Goal: Task Accomplishment & Management: Complete application form

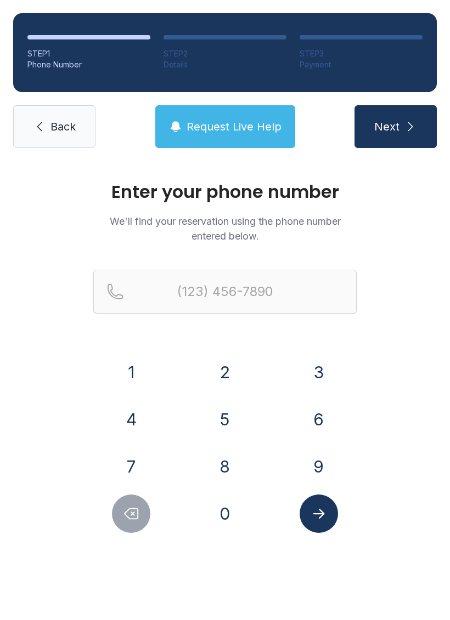
click at [133, 470] on button "7" at bounding box center [131, 466] width 38 height 38
click at [223, 514] on button "0" at bounding box center [225, 514] width 38 height 38
click at [316, 418] on button "6" at bounding box center [318, 419] width 38 height 38
click at [141, 424] on button "4" at bounding box center [131, 419] width 38 height 38
click at [228, 377] on button "2" at bounding box center [225, 372] width 38 height 38
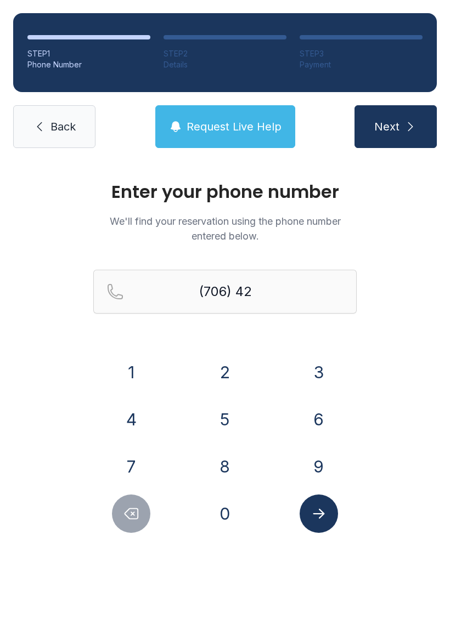
click at [133, 362] on button "1" at bounding box center [131, 372] width 38 height 38
click at [227, 374] on button "2" at bounding box center [225, 372] width 38 height 38
click at [222, 512] on button "0" at bounding box center [225, 514] width 38 height 38
click at [132, 423] on button "4" at bounding box center [131, 419] width 38 height 38
click at [312, 462] on button "9" at bounding box center [318, 466] width 38 height 38
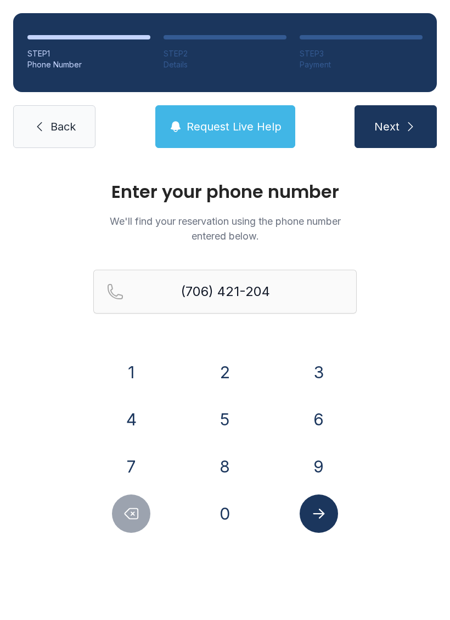
type input "[PHONE_NUMBER]"
click at [385, 142] on button "Next" at bounding box center [395, 126] width 82 height 43
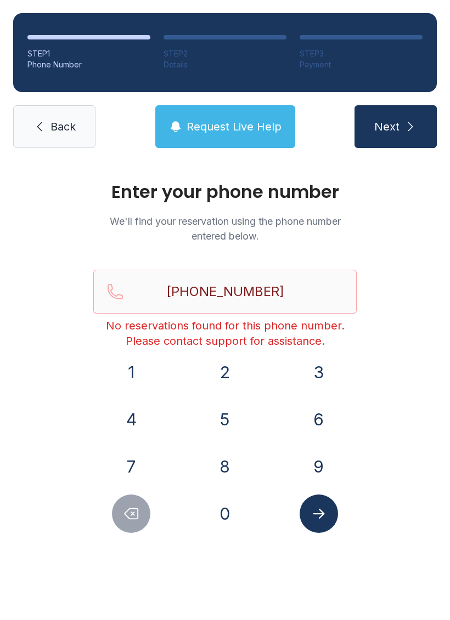
click at [46, 120] on link "Back" at bounding box center [54, 126] width 82 height 43
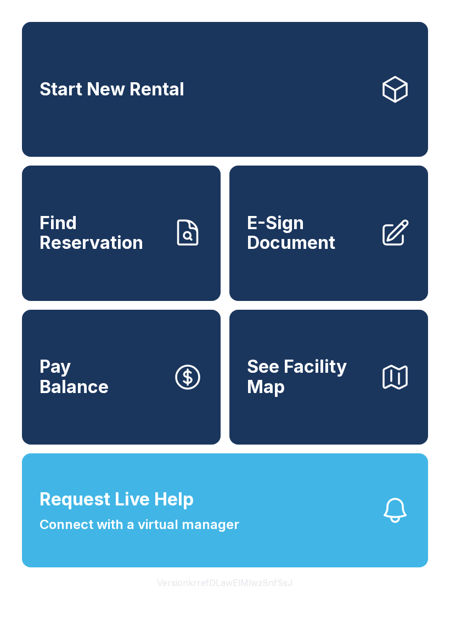
click at [314, 242] on span "E-Sign Document" at bounding box center [309, 233] width 124 height 40
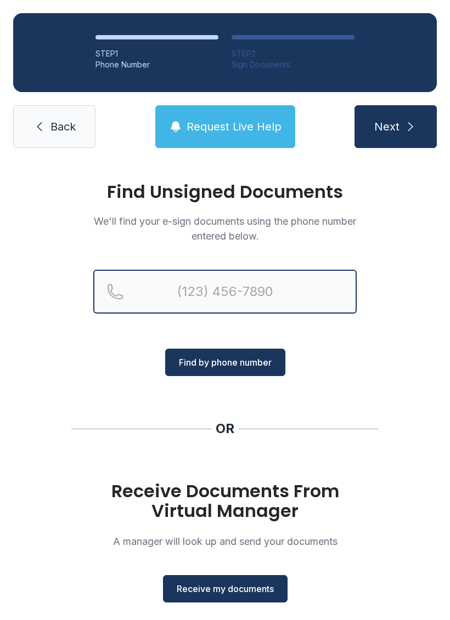
click at [191, 288] on input "Reservation phone number" at bounding box center [224, 292] width 263 height 44
type input "[PHONE_NUMBER]"
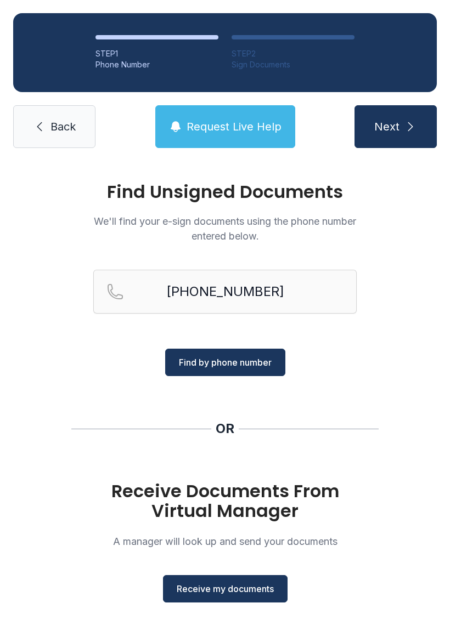
click at [397, 135] on button "Next" at bounding box center [395, 126] width 82 height 43
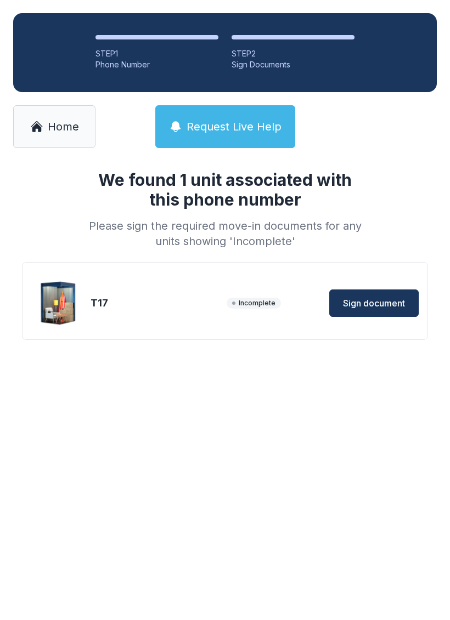
click at [372, 296] on button "Sign document" at bounding box center [373, 302] width 89 height 27
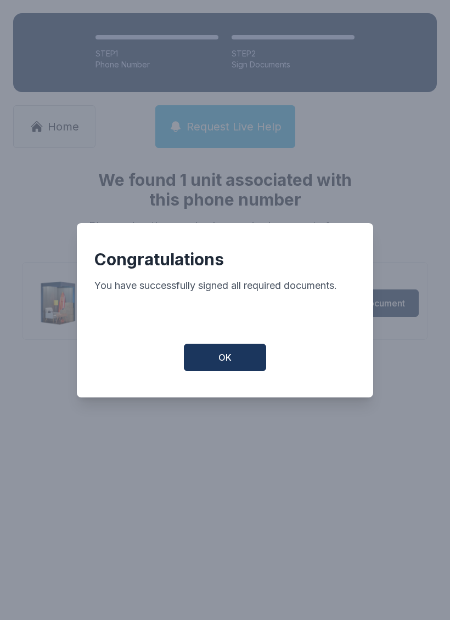
click at [220, 361] on span "OK" at bounding box center [224, 357] width 13 height 13
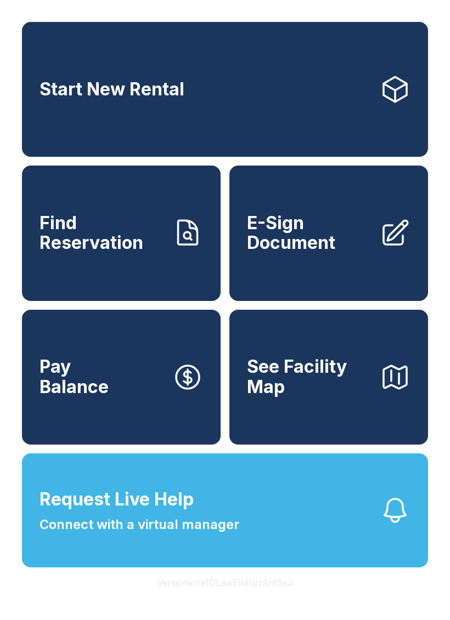
click at [201, 531] on span "Request Live Help Connect with a virtual manager" at bounding box center [139, 510] width 200 height 48
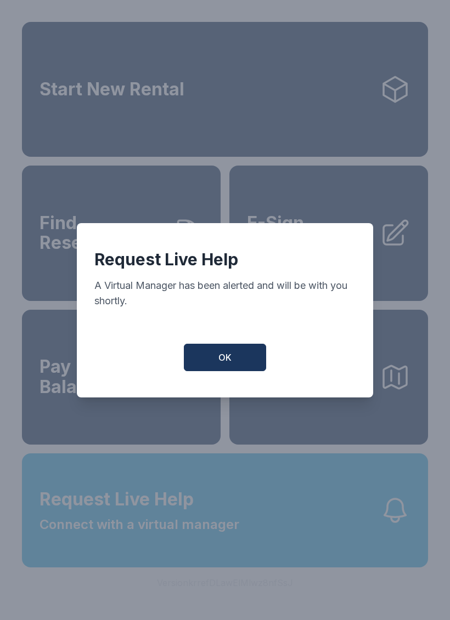
click at [219, 359] on span "OK" at bounding box center [224, 357] width 13 height 13
